Goal: Find specific page/section: Find specific page/section

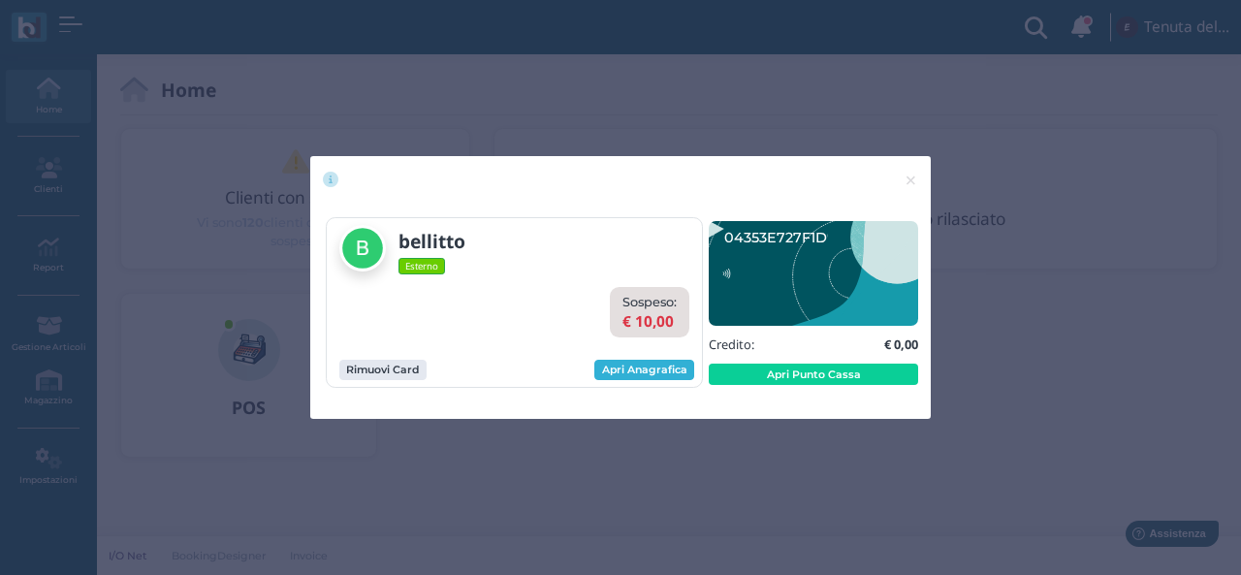
click at [680, 366] on link "Apri Anagrafica" at bounding box center [644, 370] width 100 height 21
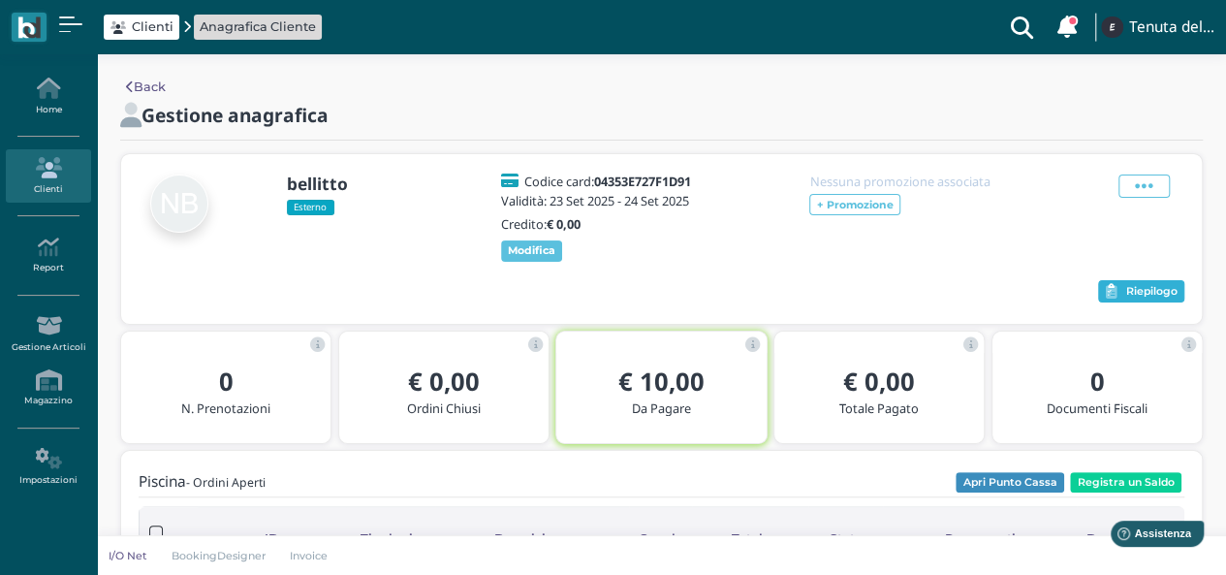
click at [1130, 298] on button "Riepilogo" at bounding box center [1141, 291] width 86 height 23
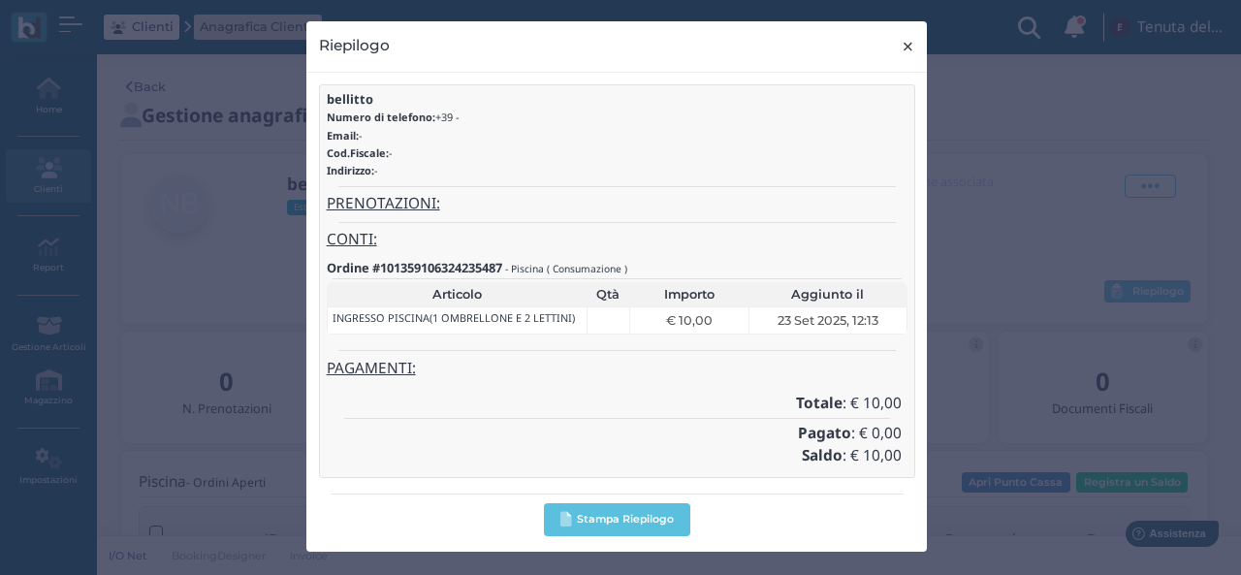
click at [910, 44] on span "×" at bounding box center [908, 46] width 15 height 25
